Goal: Information Seeking & Learning: Learn about a topic

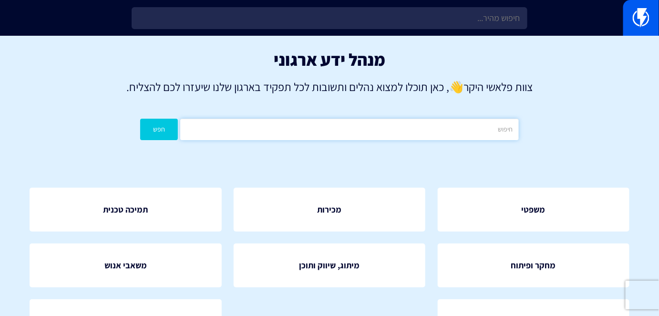
click at [450, 130] on input "text" at bounding box center [349, 129] width 338 height 21
type input "המלצות מוצרים"
click at [172, 128] on button "חפש" at bounding box center [159, 129] width 38 height 21
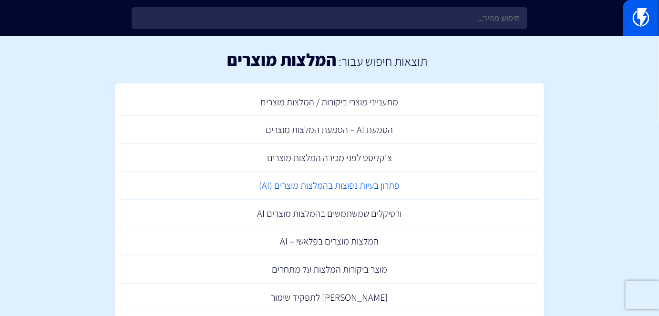
scroll to position [43, 0]
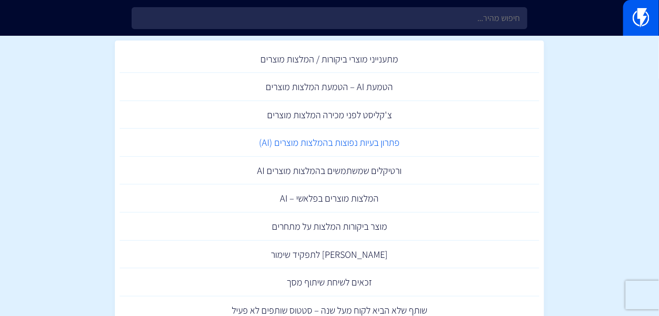
click at [368, 148] on link "פתרון בעיות נפוצות בהמלצות מוצרים (AI)" at bounding box center [330, 143] width 420 height 28
